Goal: Information Seeking & Learning: Learn about a topic

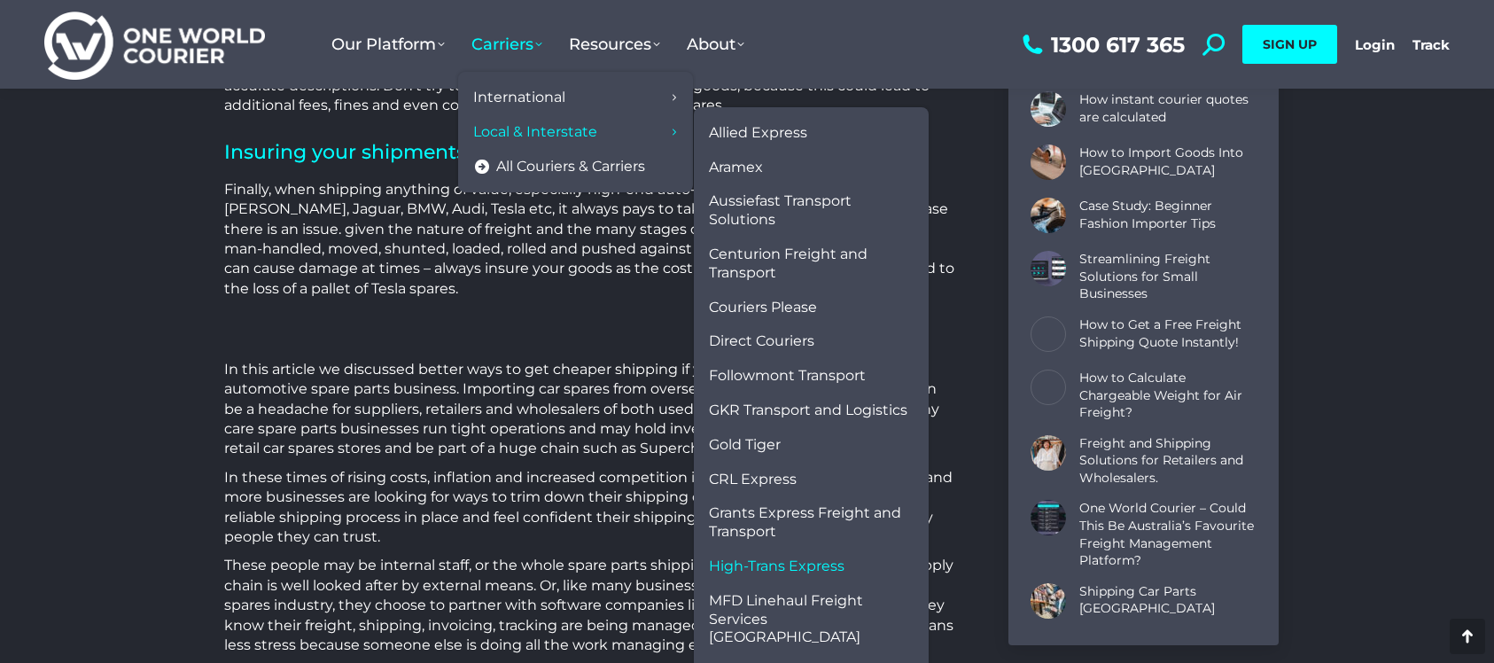
scroll to position [5607, 0]
click at [775, 662] on span "Northline" at bounding box center [742, 672] width 67 height 19
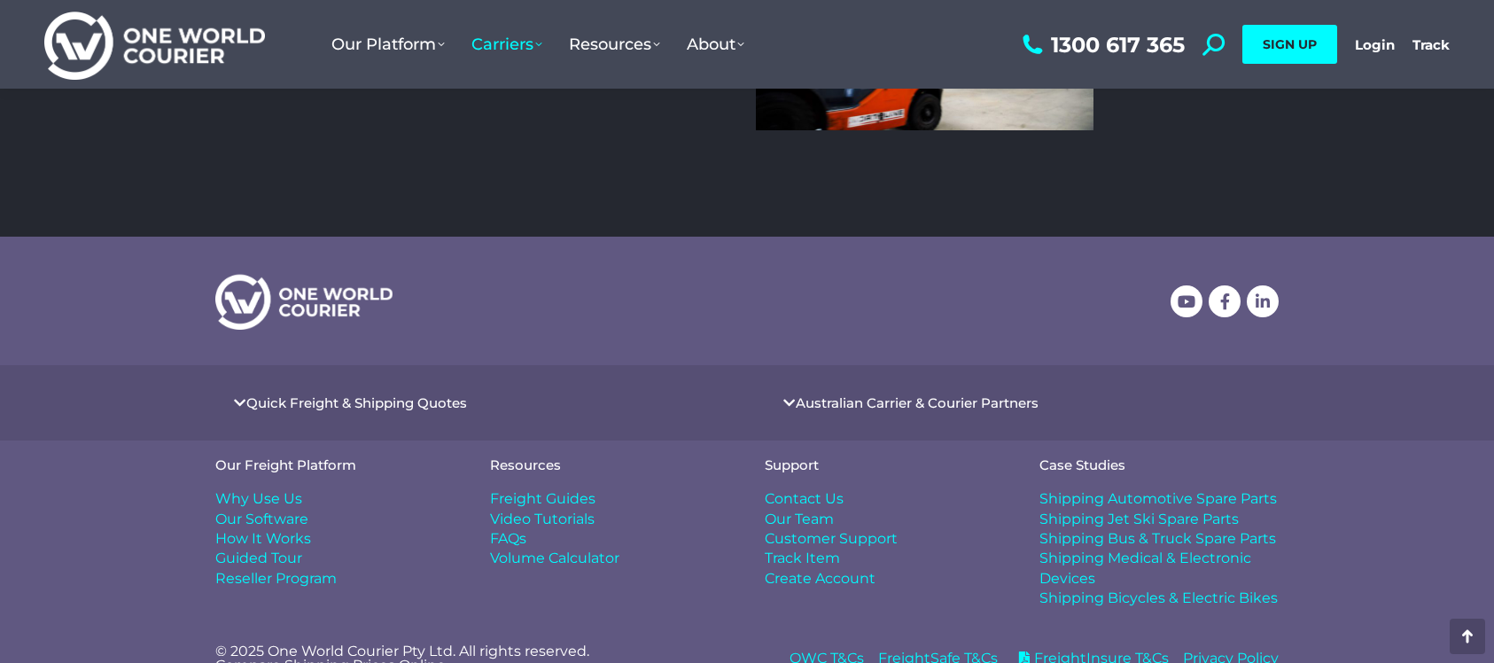
scroll to position [891, 0]
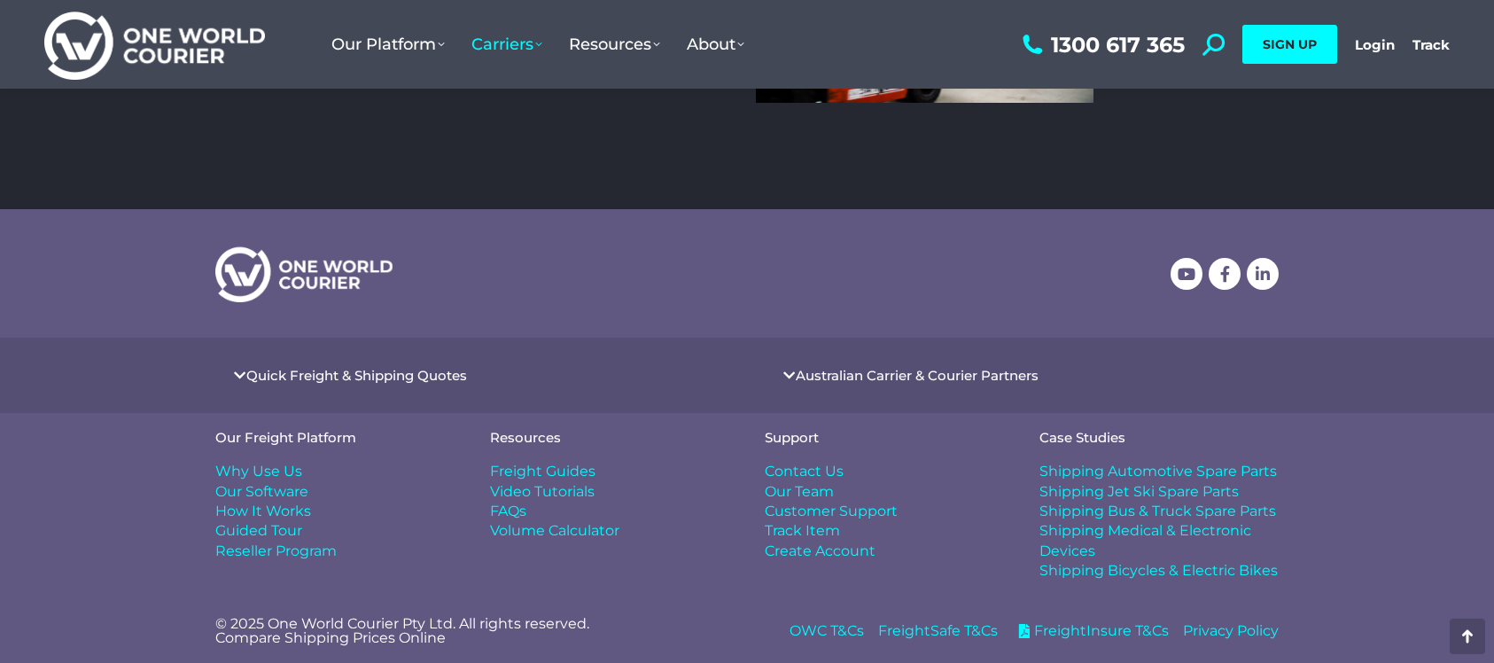
click at [1047, 466] on span "Shipping Automotive Spare Parts" at bounding box center [1157, 471] width 237 height 19
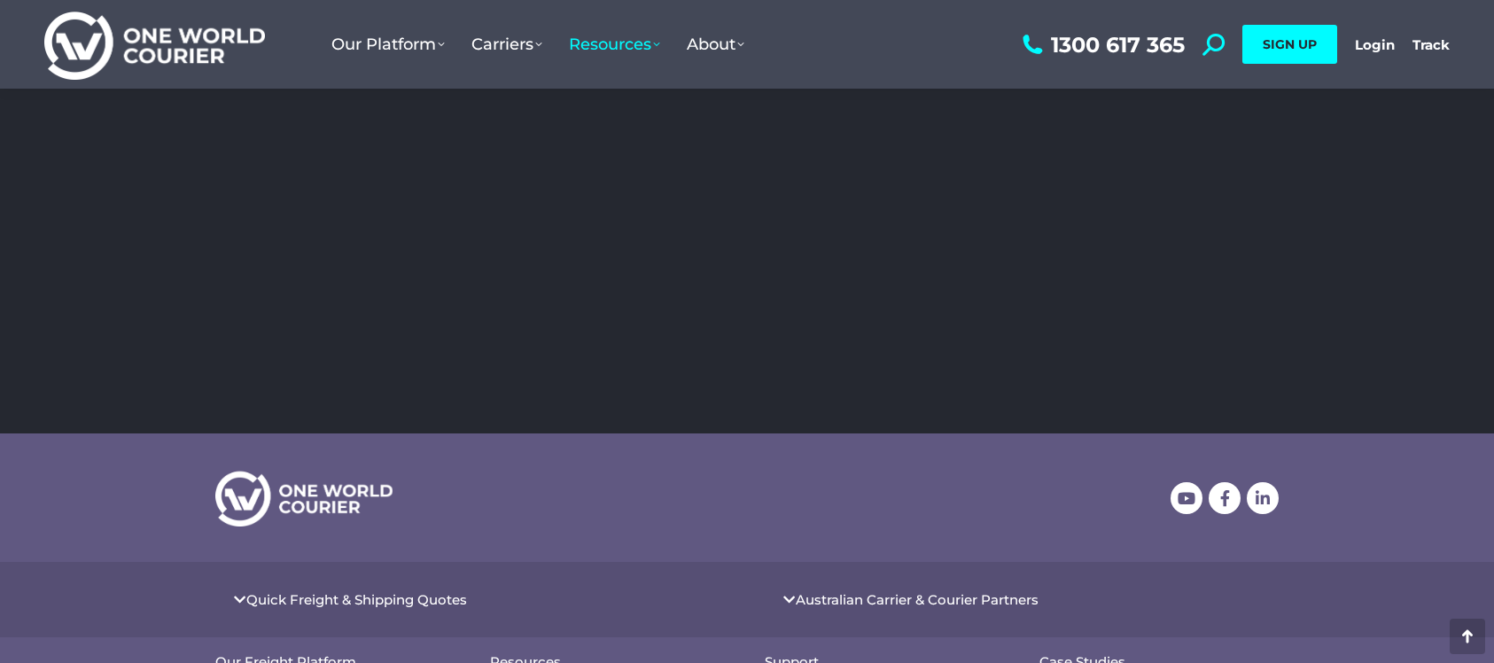
scroll to position [1213, 0]
